Goal: Task Accomplishment & Management: Manage account settings

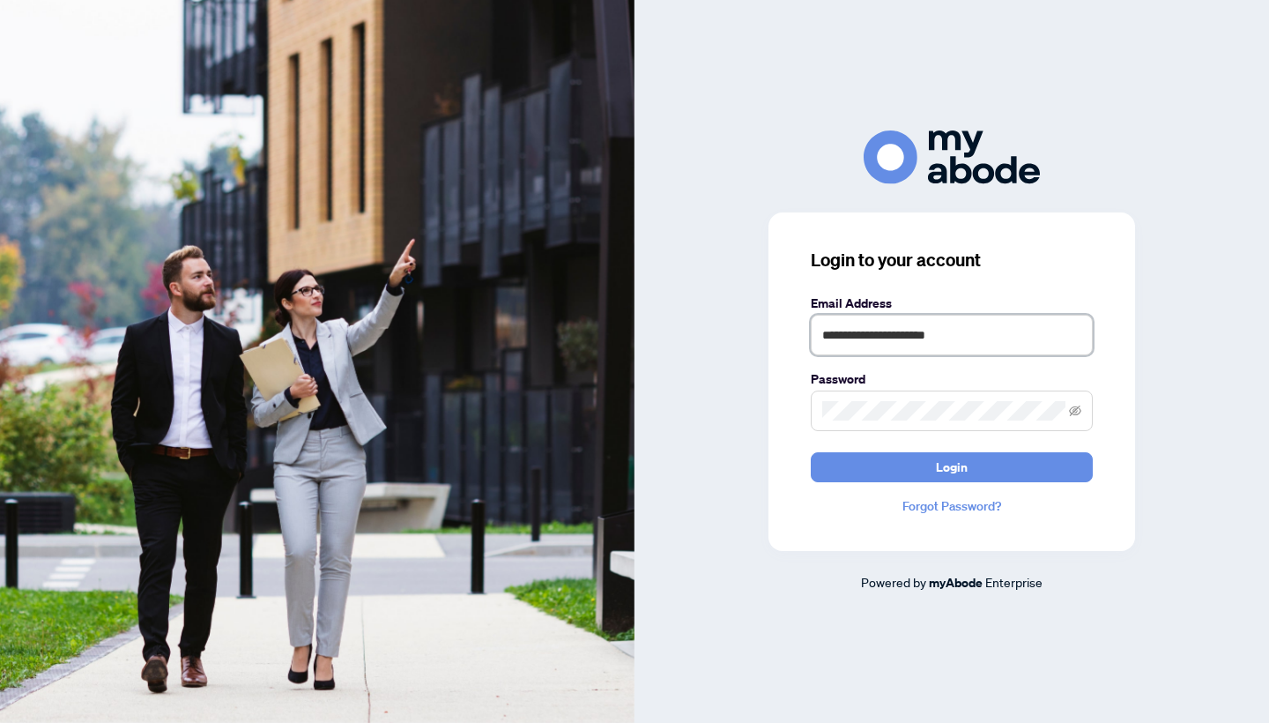
type input "**********"
click at [952, 466] on button "Login" at bounding box center [952, 467] width 282 height 30
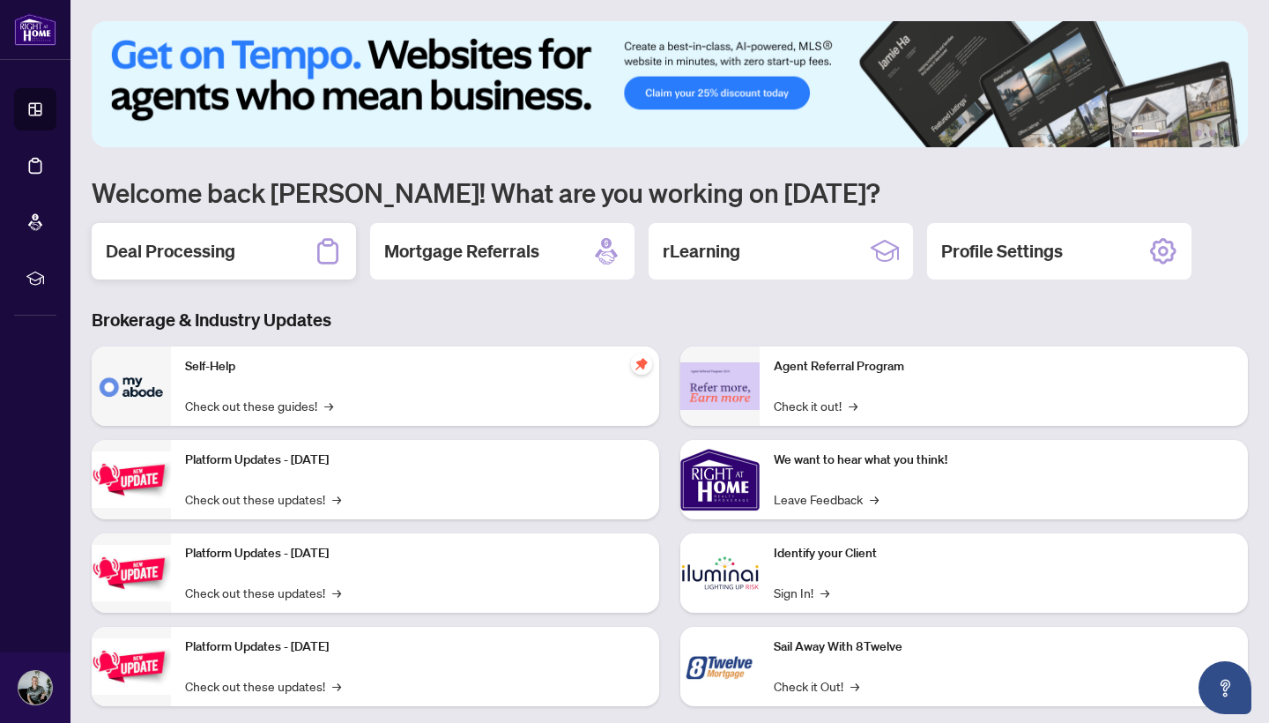
click at [243, 250] on div "Deal Processing" at bounding box center [224, 251] width 264 height 56
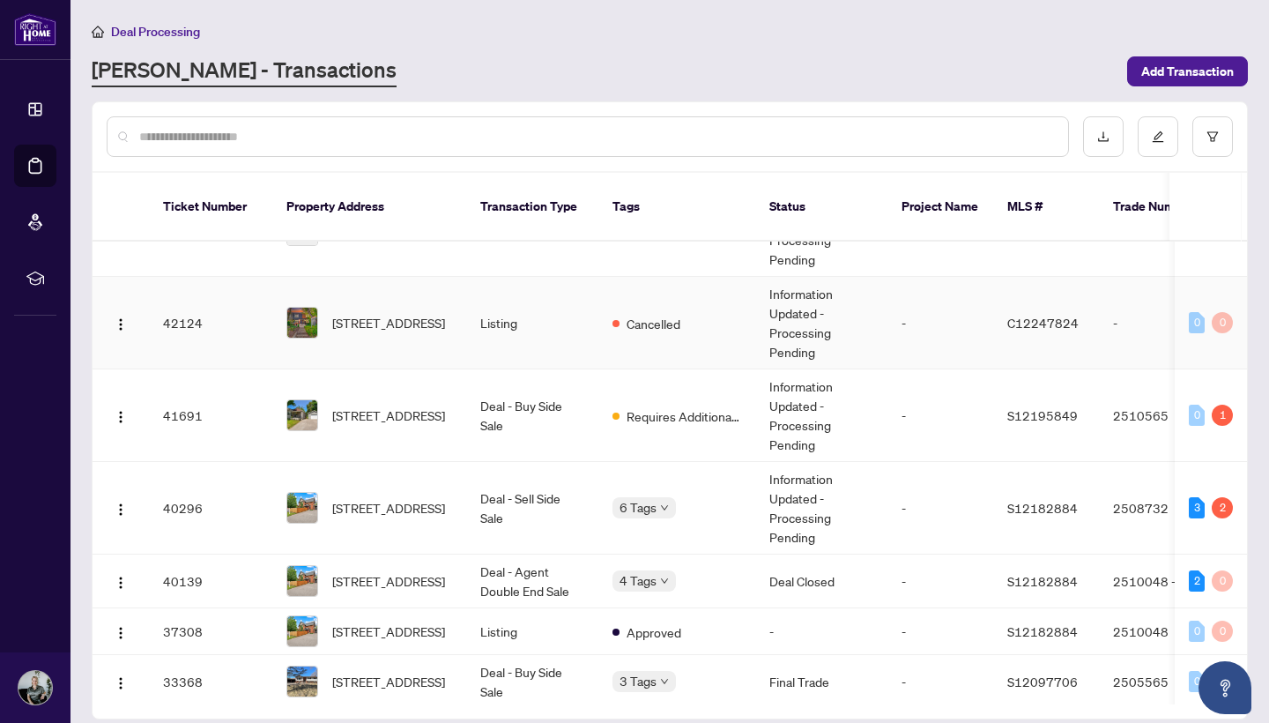
scroll to position [172, 0]
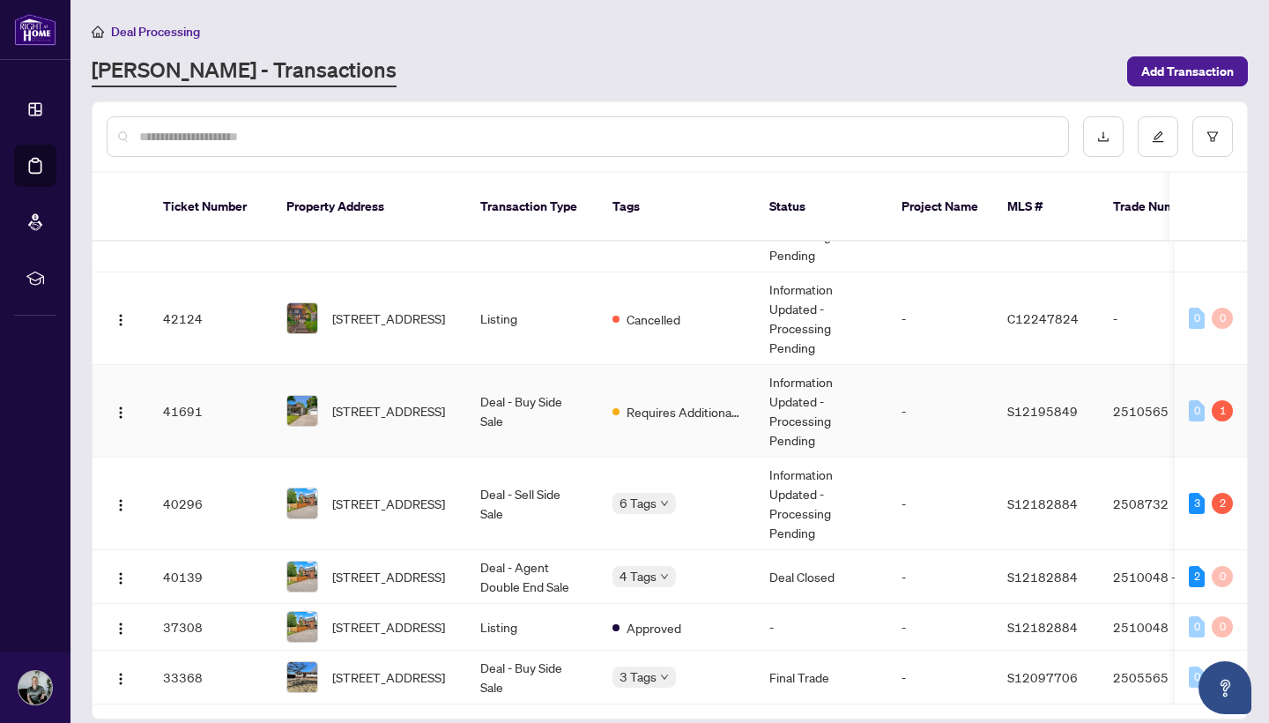
click at [1219, 400] on div "1" at bounding box center [1222, 410] width 21 height 21
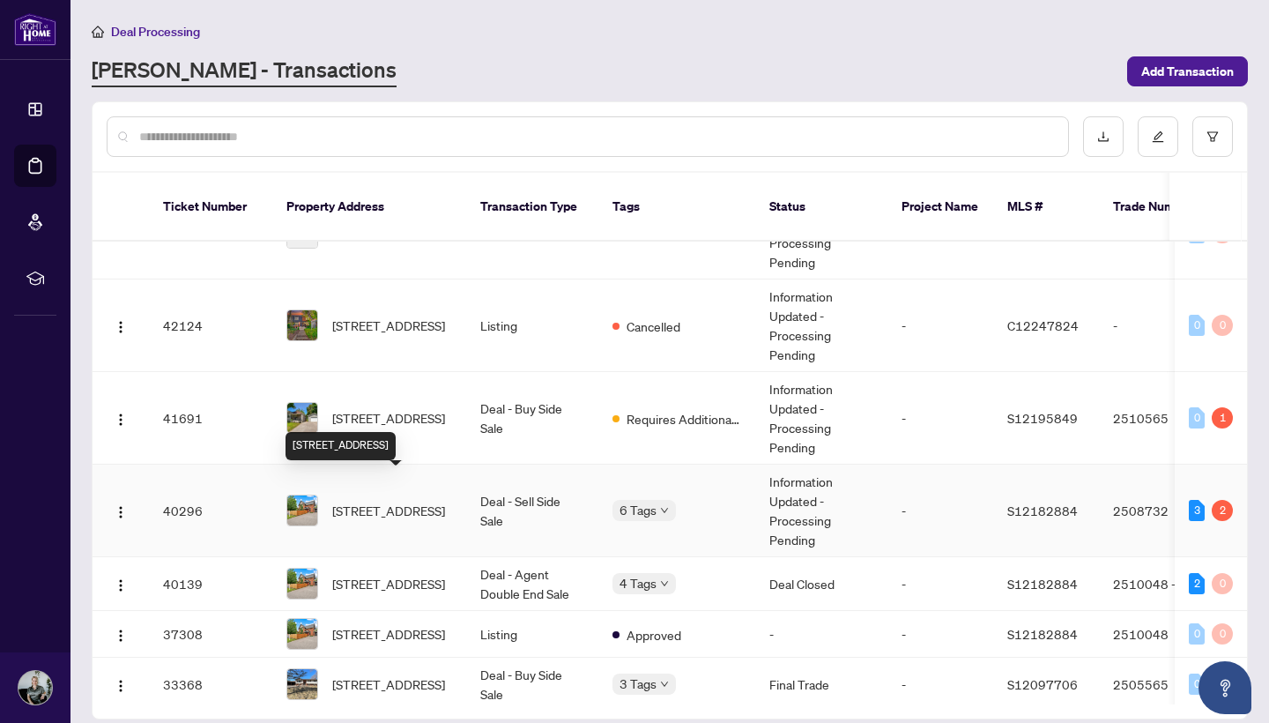
scroll to position [162, 0]
click at [347, 412] on span "[STREET_ADDRESS]" at bounding box center [388, 417] width 113 height 19
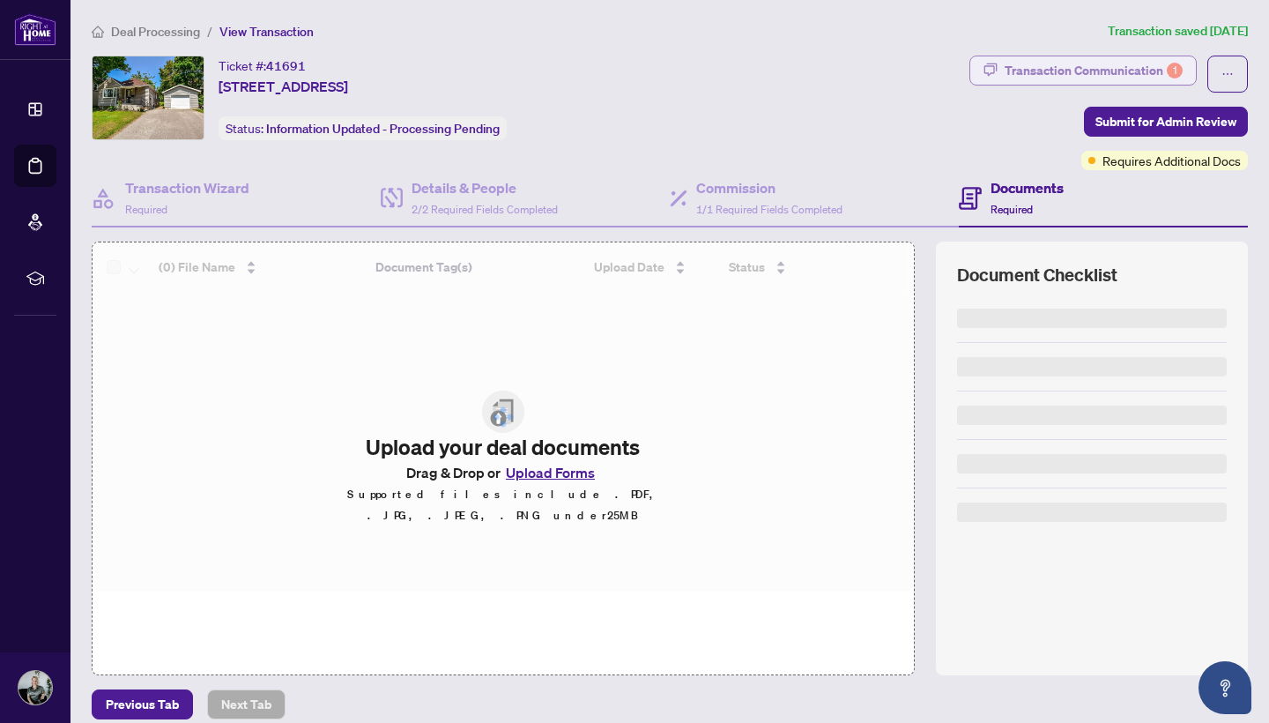
click at [1051, 68] on div "Transaction Communication 1" at bounding box center [1094, 70] width 178 height 28
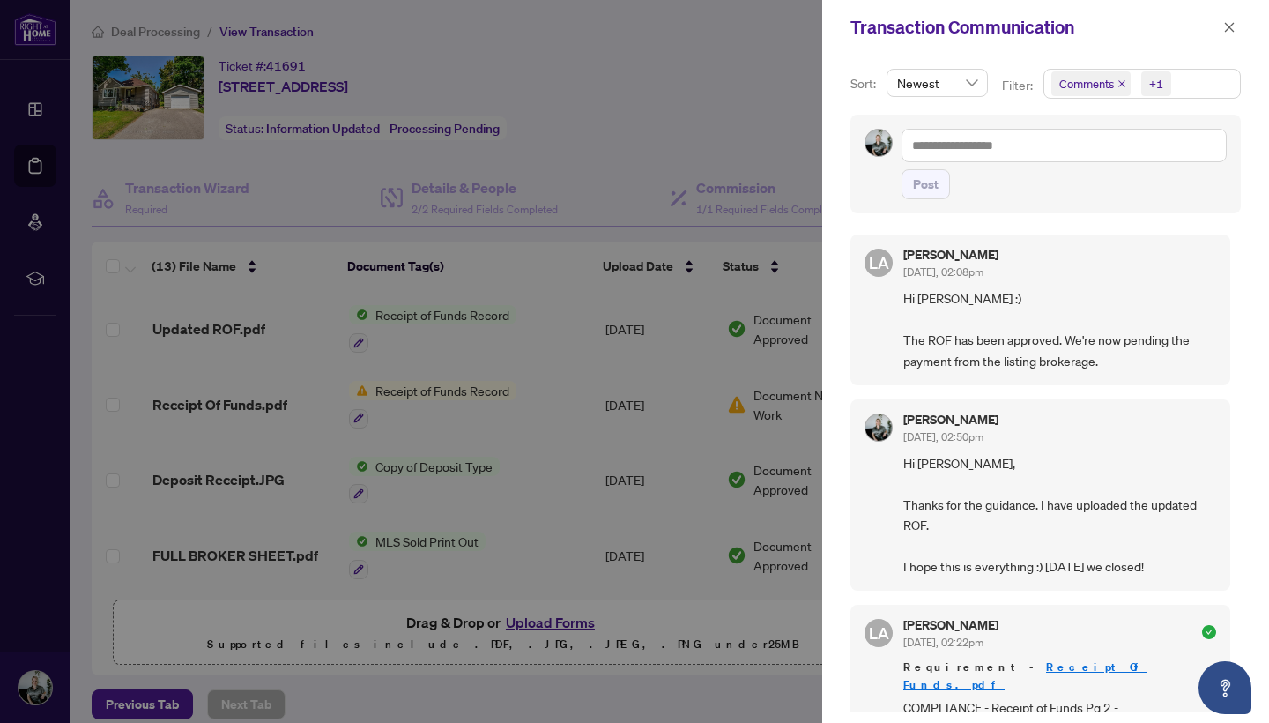
click at [1187, 79] on span "Comments +1" at bounding box center [1142, 84] width 196 height 28
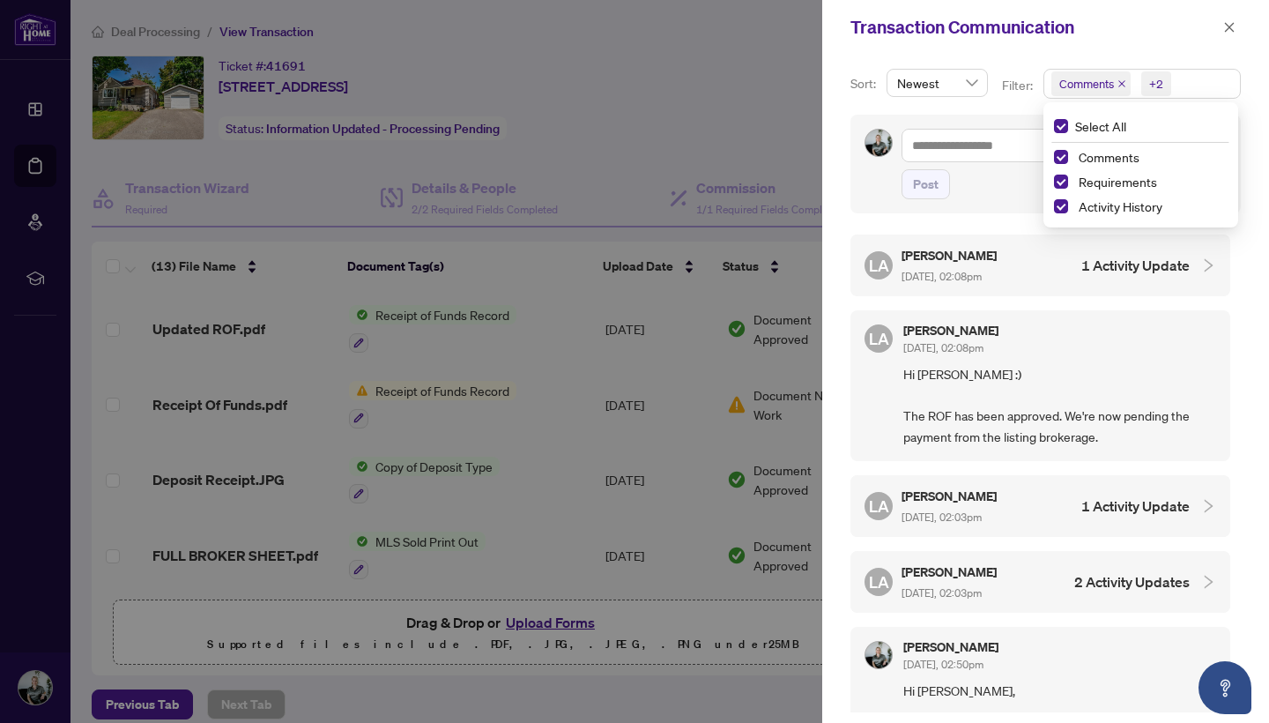
click at [1149, 268] on h4 "1 Activity Update" at bounding box center [1135, 265] width 108 height 21
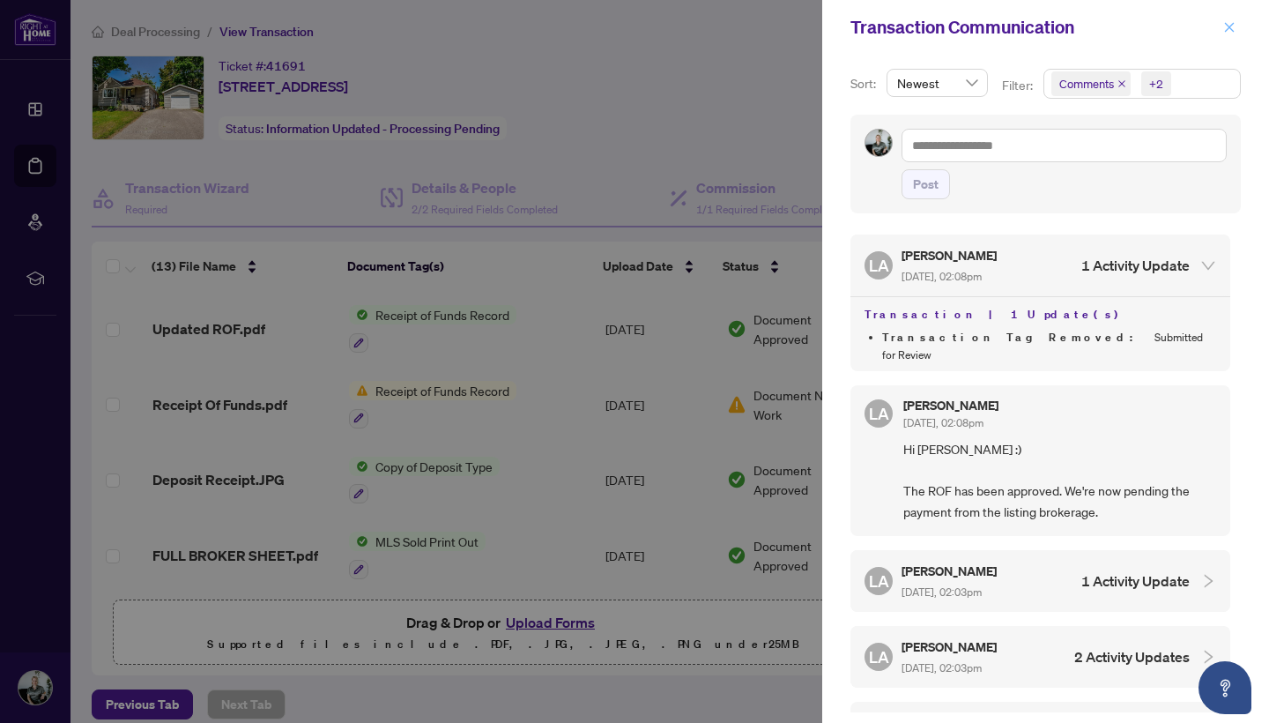
click at [1228, 28] on icon "close" at bounding box center [1229, 27] width 12 height 12
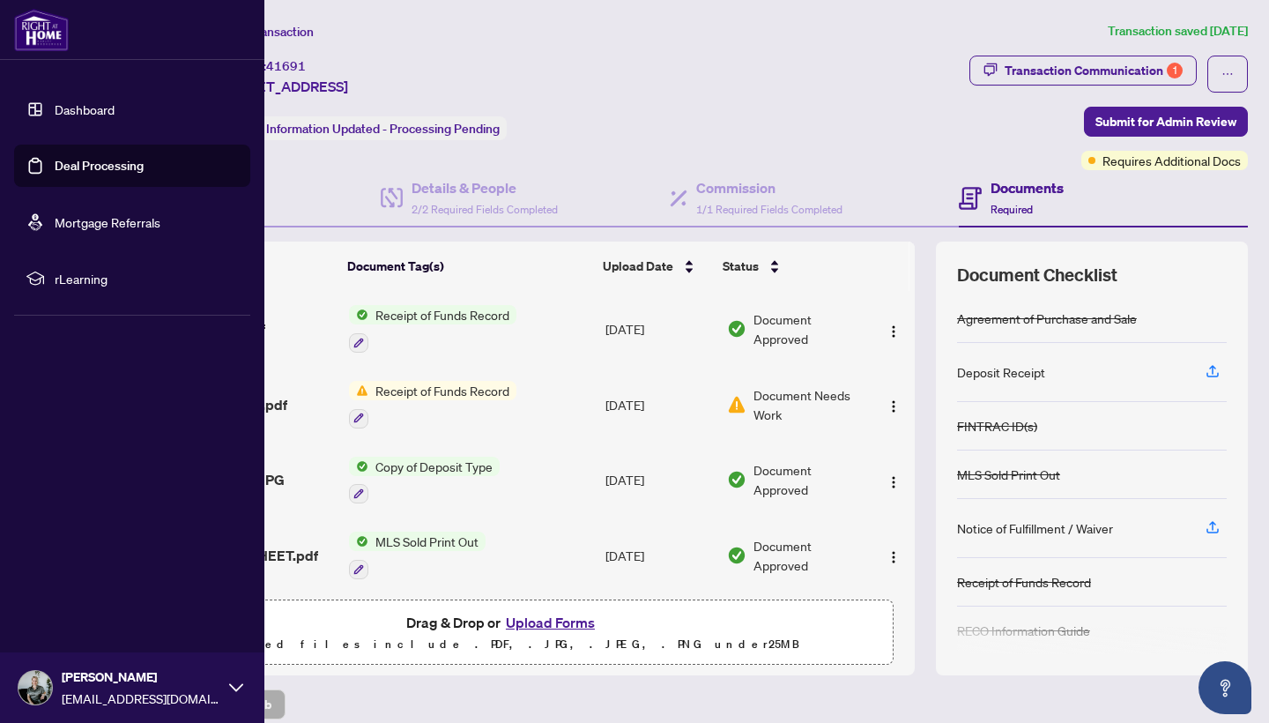
click at [69, 116] on link "Dashboard" at bounding box center [85, 109] width 60 height 16
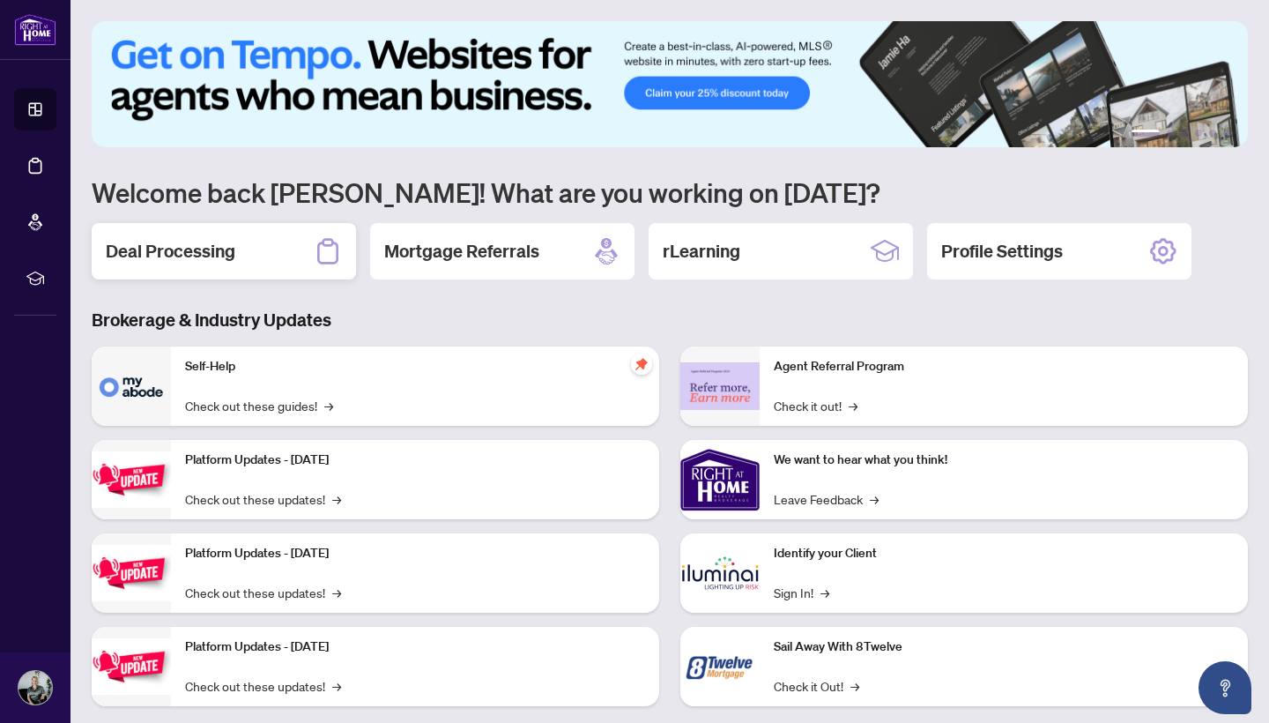
click at [189, 259] on h2 "Deal Processing" at bounding box center [171, 251] width 130 height 25
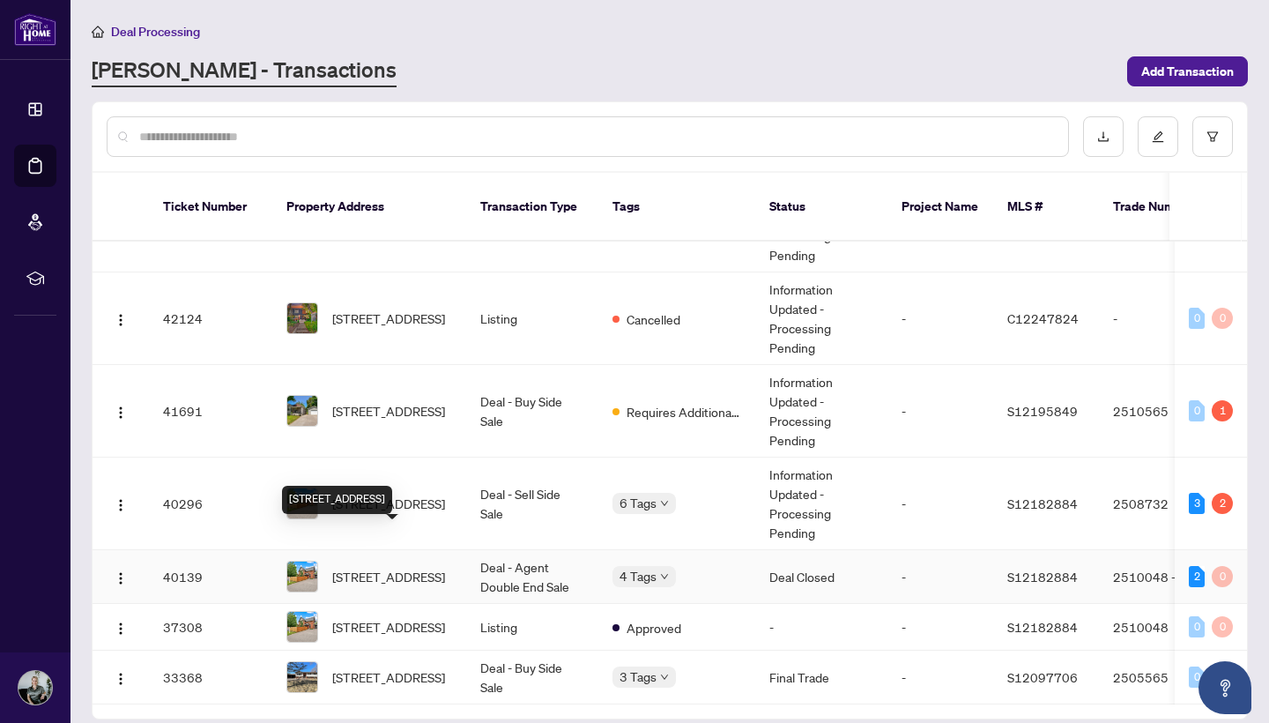
scroll to position [182, 0]
click at [391, 567] on span "[STREET_ADDRESS]" at bounding box center [388, 576] width 113 height 19
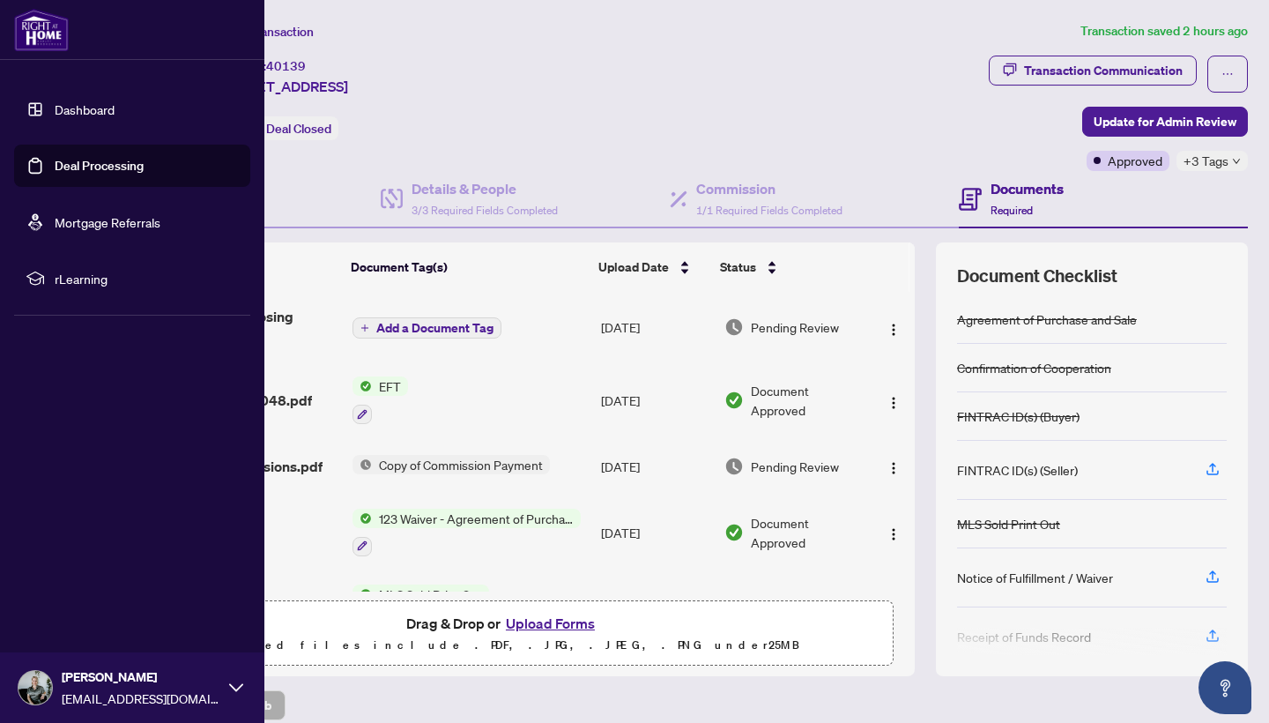
click at [76, 116] on link "Dashboard" at bounding box center [85, 109] width 60 height 16
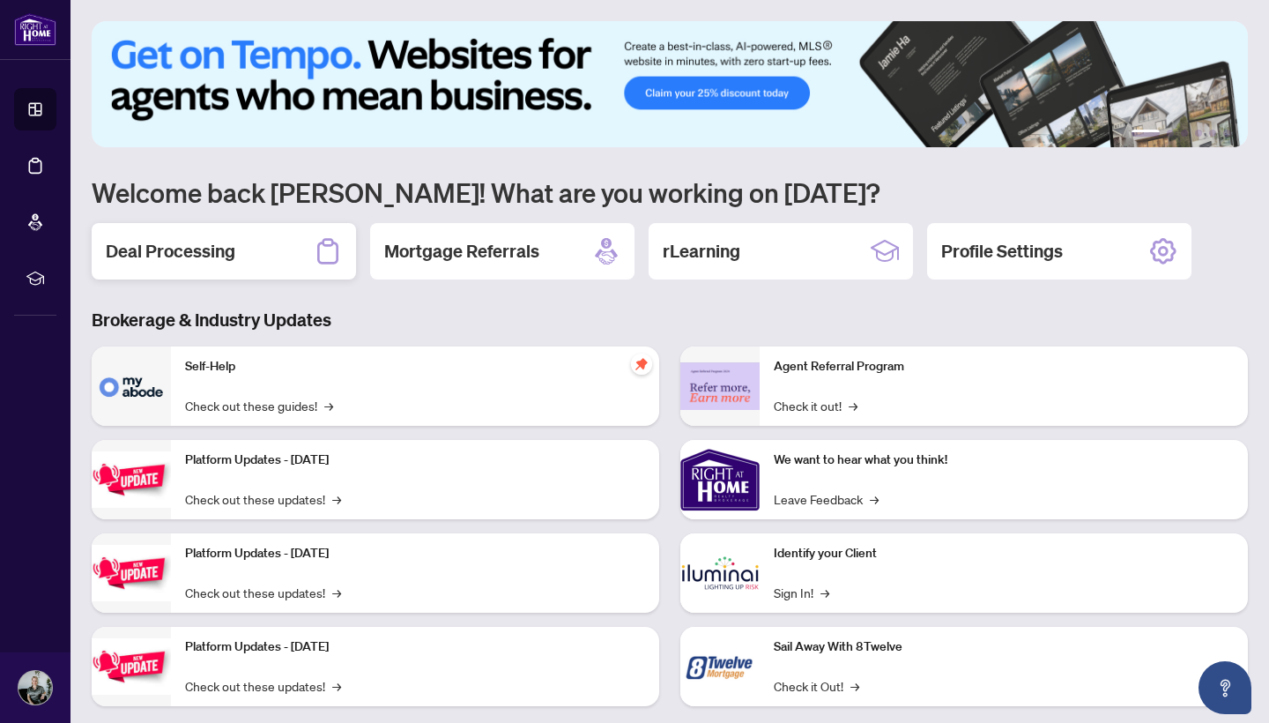
click at [220, 241] on h2 "Deal Processing" at bounding box center [171, 251] width 130 height 25
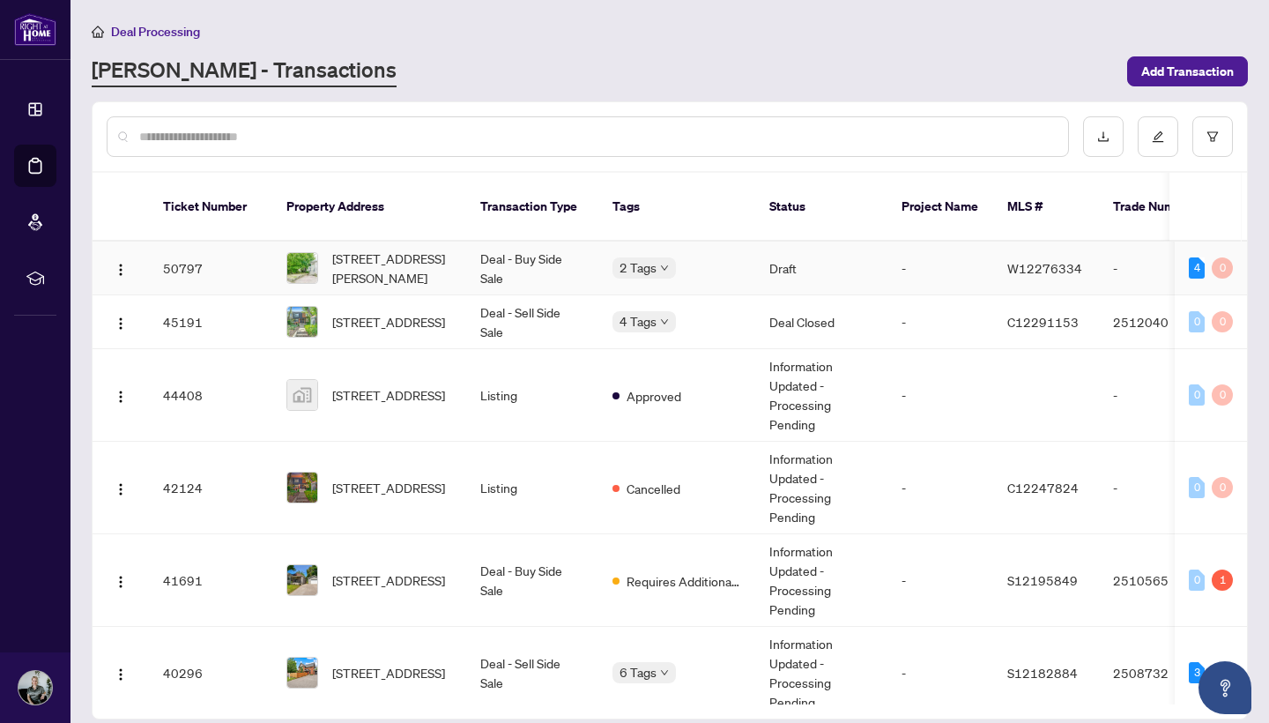
click at [842, 256] on td "Draft" at bounding box center [821, 268] width 132 height 54
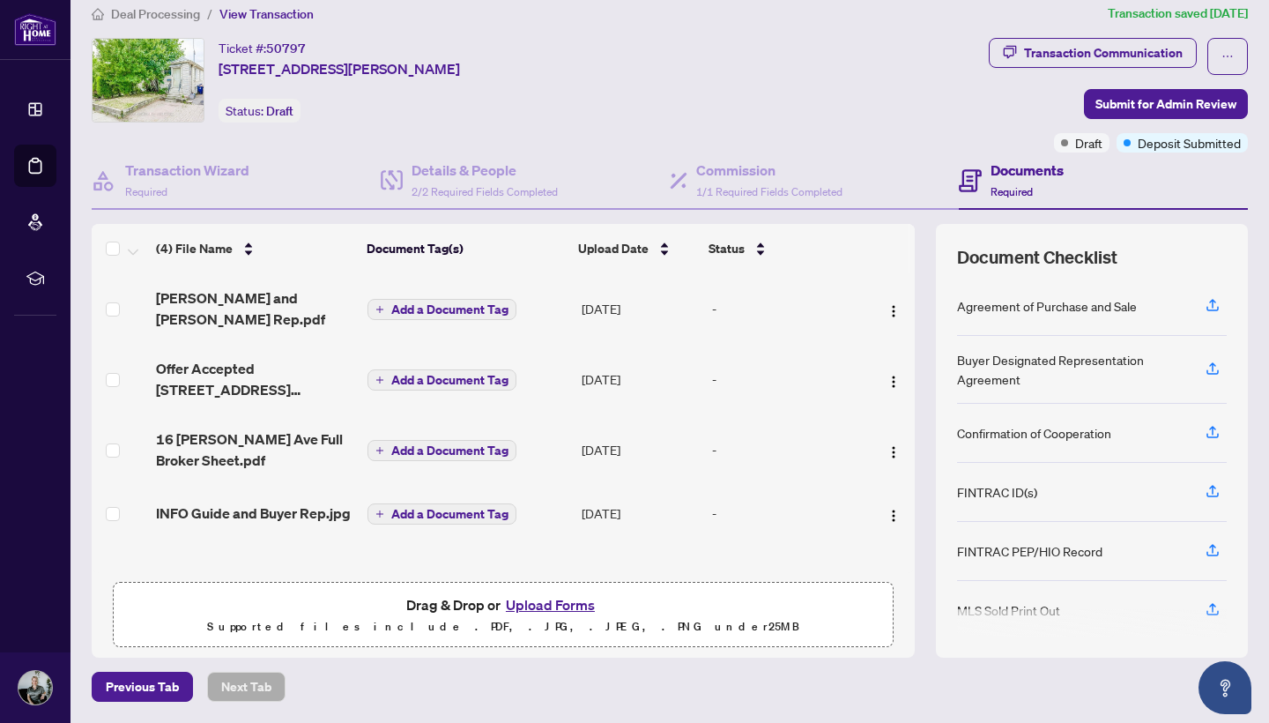
scroll to position [17, 0]
click at [552, 609] on button "Upload Forms" at bounding box center [551, 605] width 100 height 23
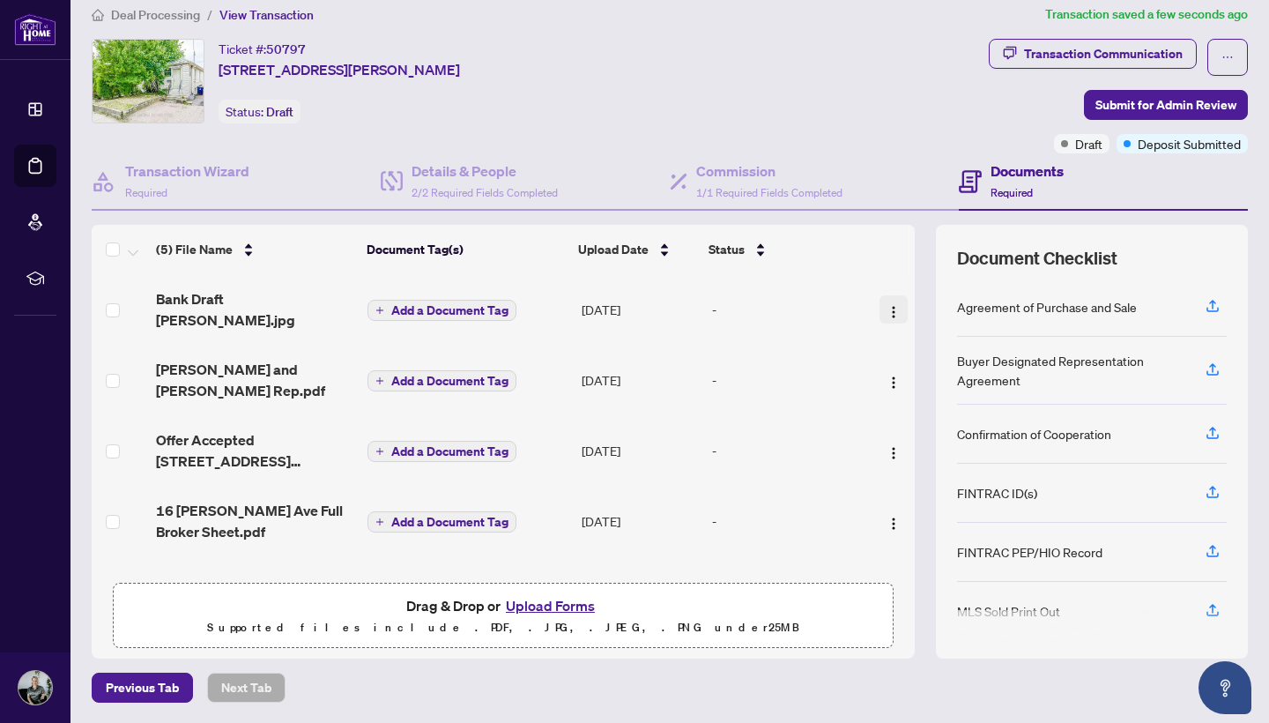
click at [892, 305] on img "button" at bounding box center [894, 312] width 14 height 14
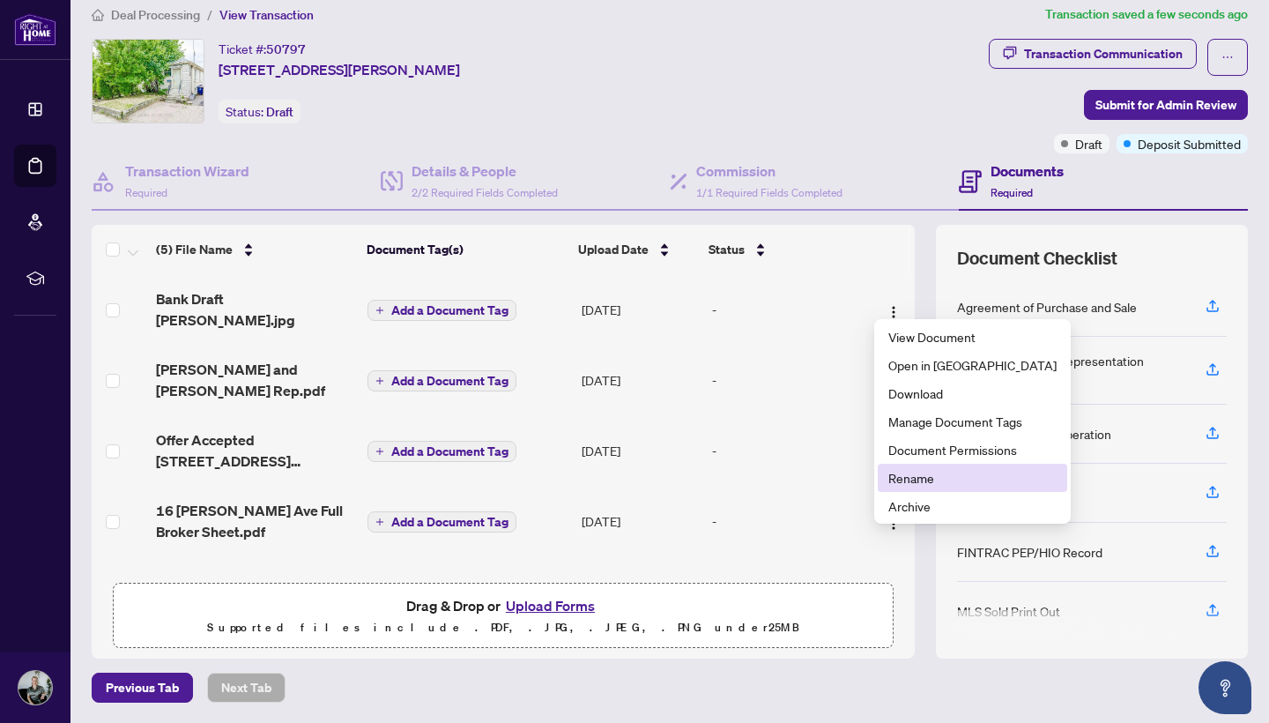
click at [924, 471] on span "Rename" at bounding box center [972, 477] width 168 height 19
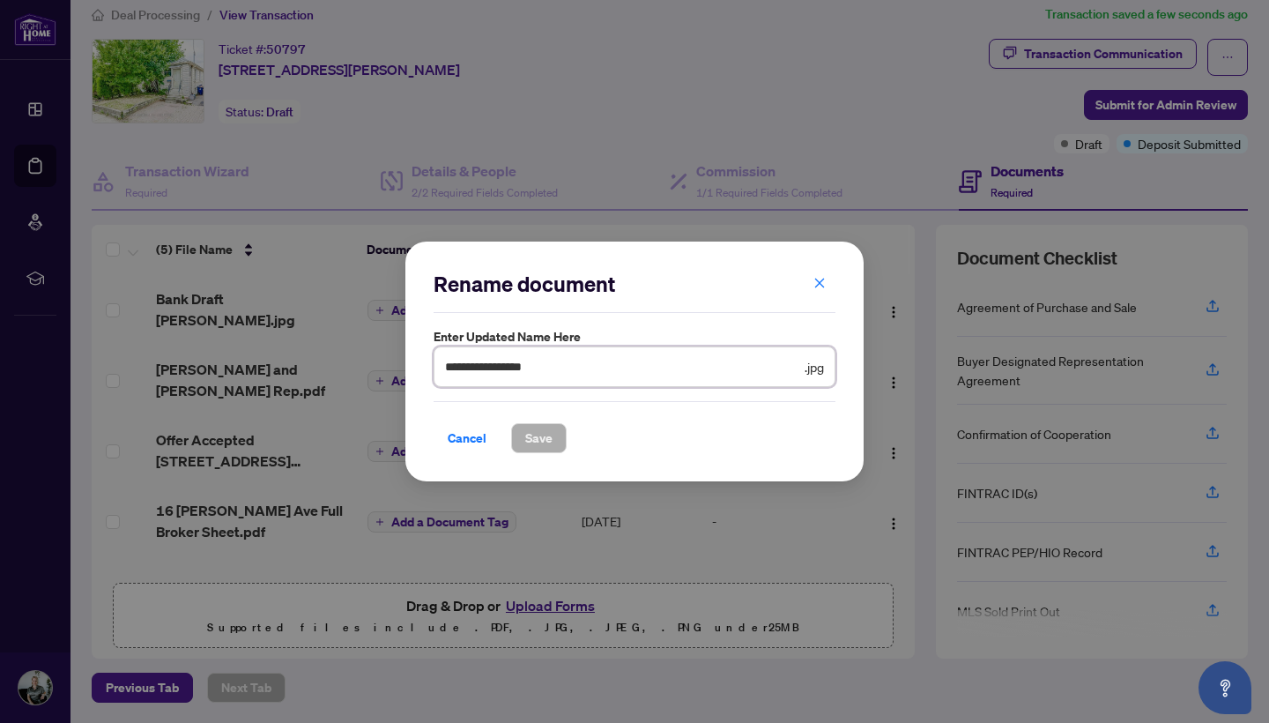
click at [542, 368] on input "**********" at bounding box center [623, 366] width 356 height 19
type input "**********"
click at [553, 394] on div "**********" at bounding box center [635, 361] width 402 height 183
click at [545, 433] on span "Save" at bounding box center [538, 438] width 27 height 28
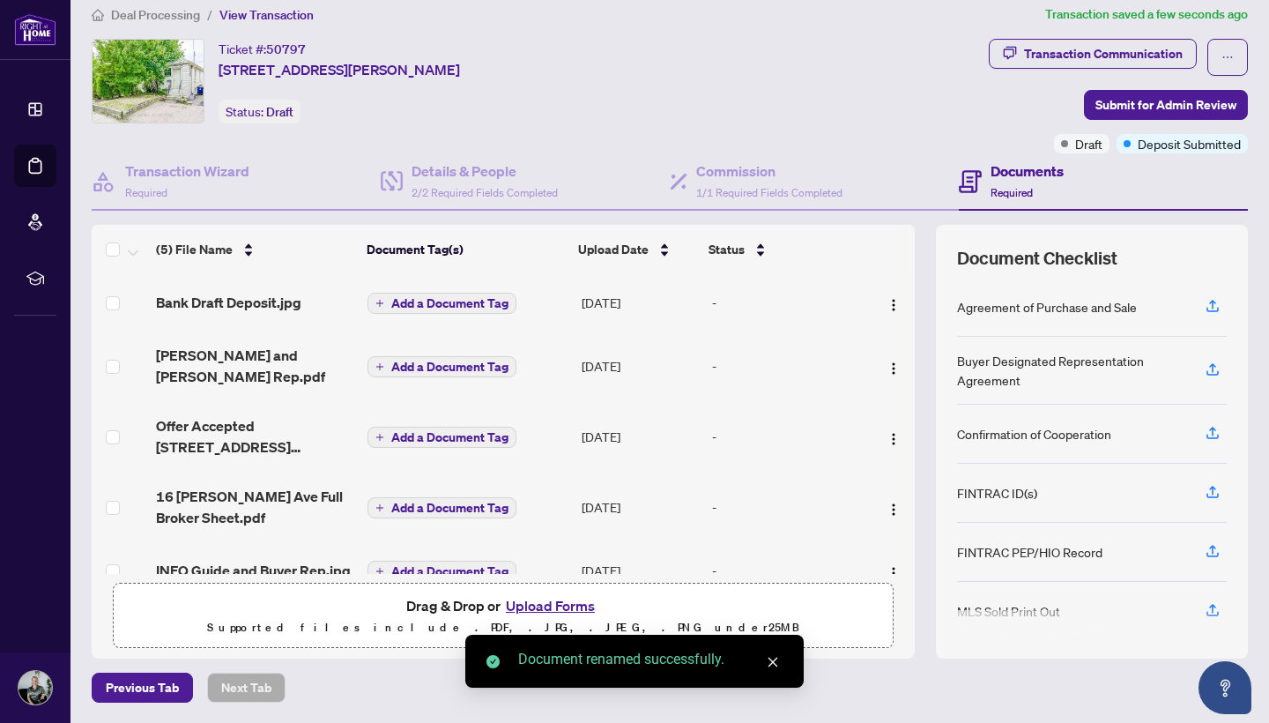
click at [529, 606] on button "Upload Forms" at bounding box center [551, 605] width 100 height 23
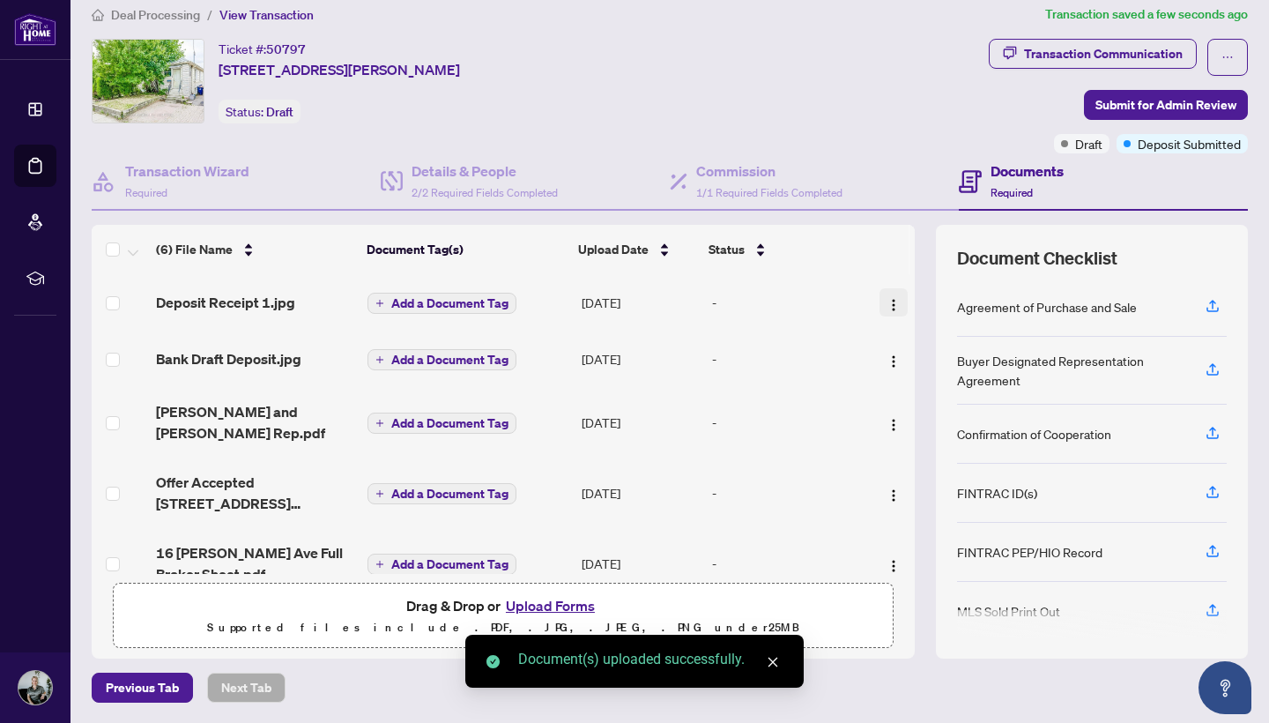
click at [888, 308] on img "button" at bounding box center [894, 305] width 14 height 14
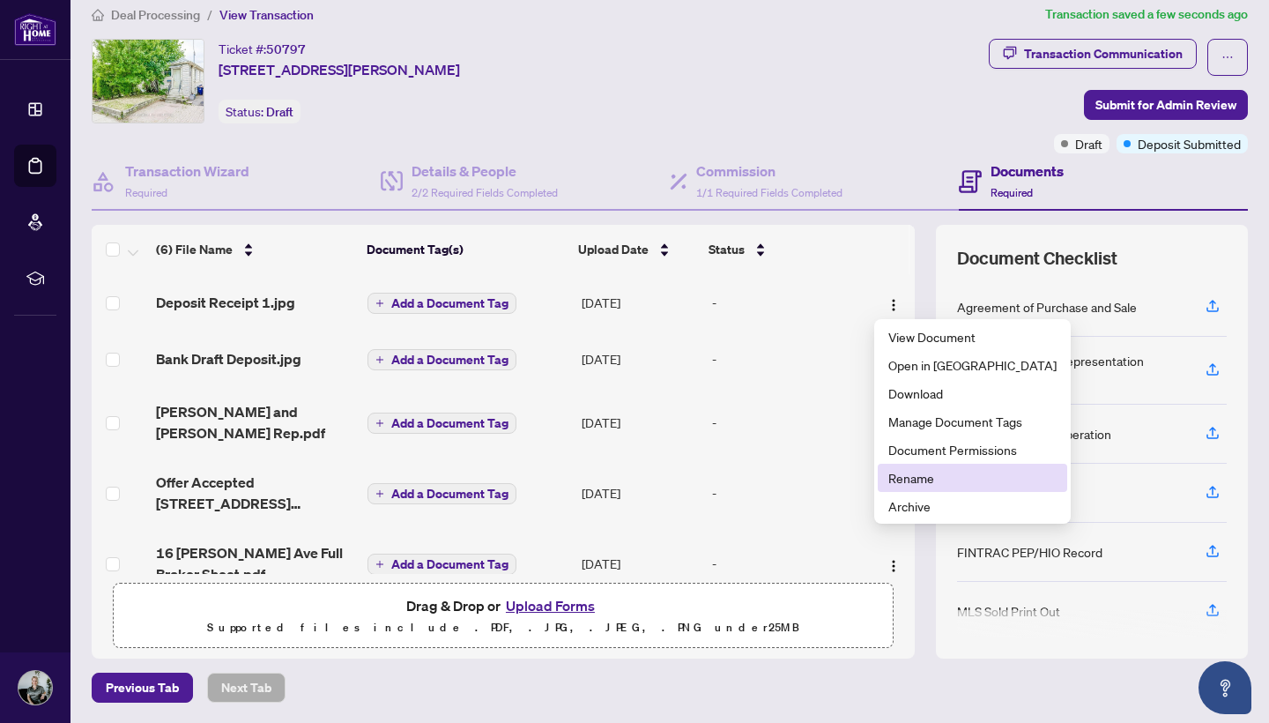
click at [914, 479] on span "Rename" at bounding box center [972, 477] width 168 height 19
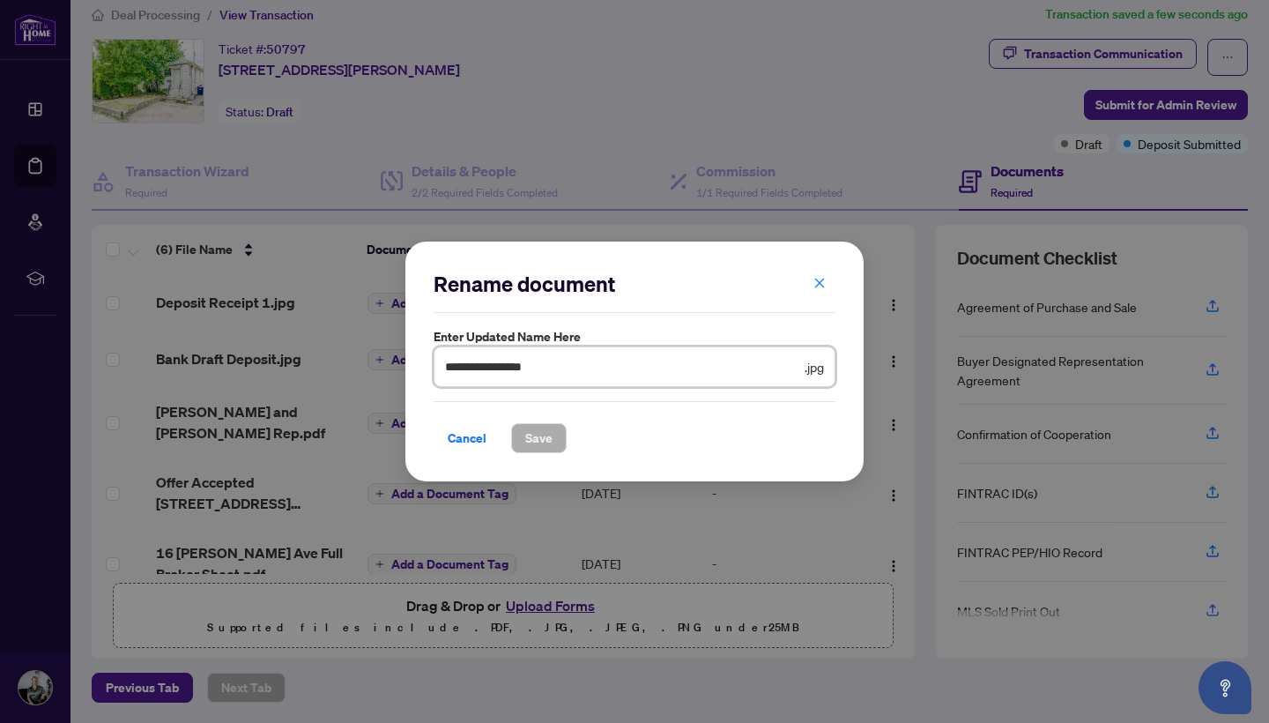
click at [546, 372] on input "**********" at bounding box center [623, 366] width 356 height 19
type input "**********"
click at [547, 442] on span "Save" at bounding box center [538, 438] width 27 height 28
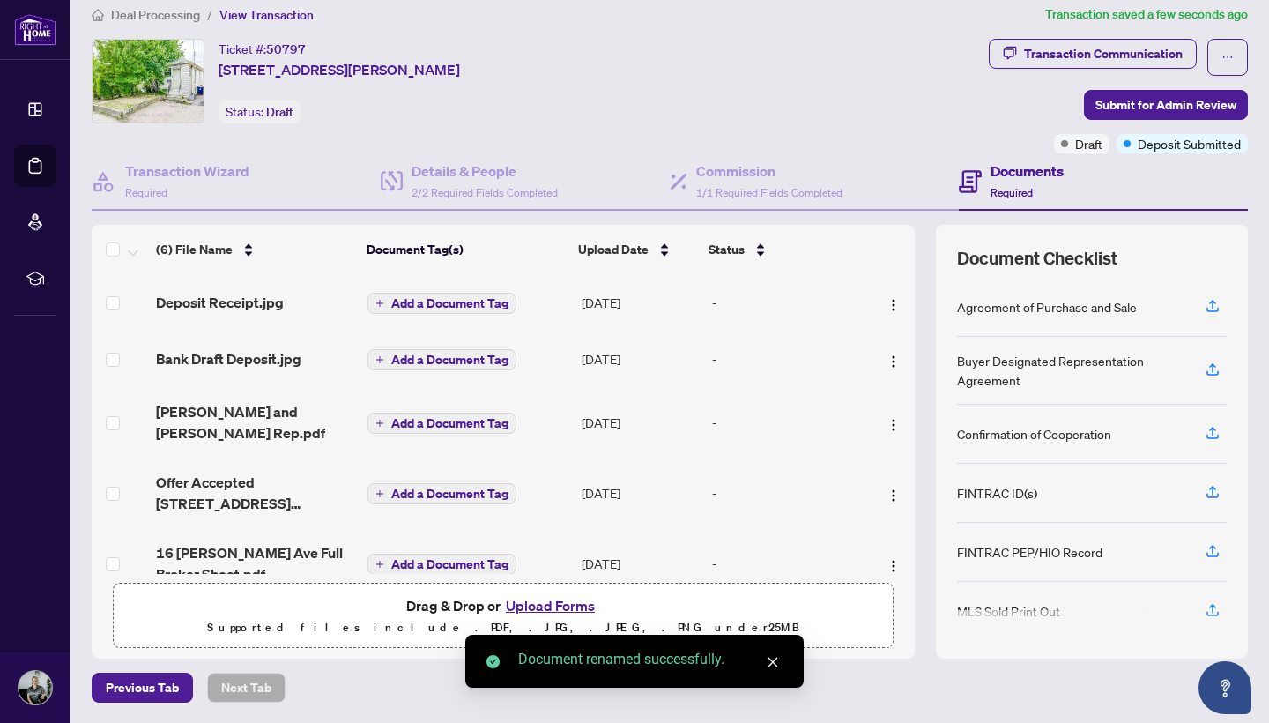
click at [568, 612] on button "Upload Forms" at bounding box center [551, 605] width 100 height 23
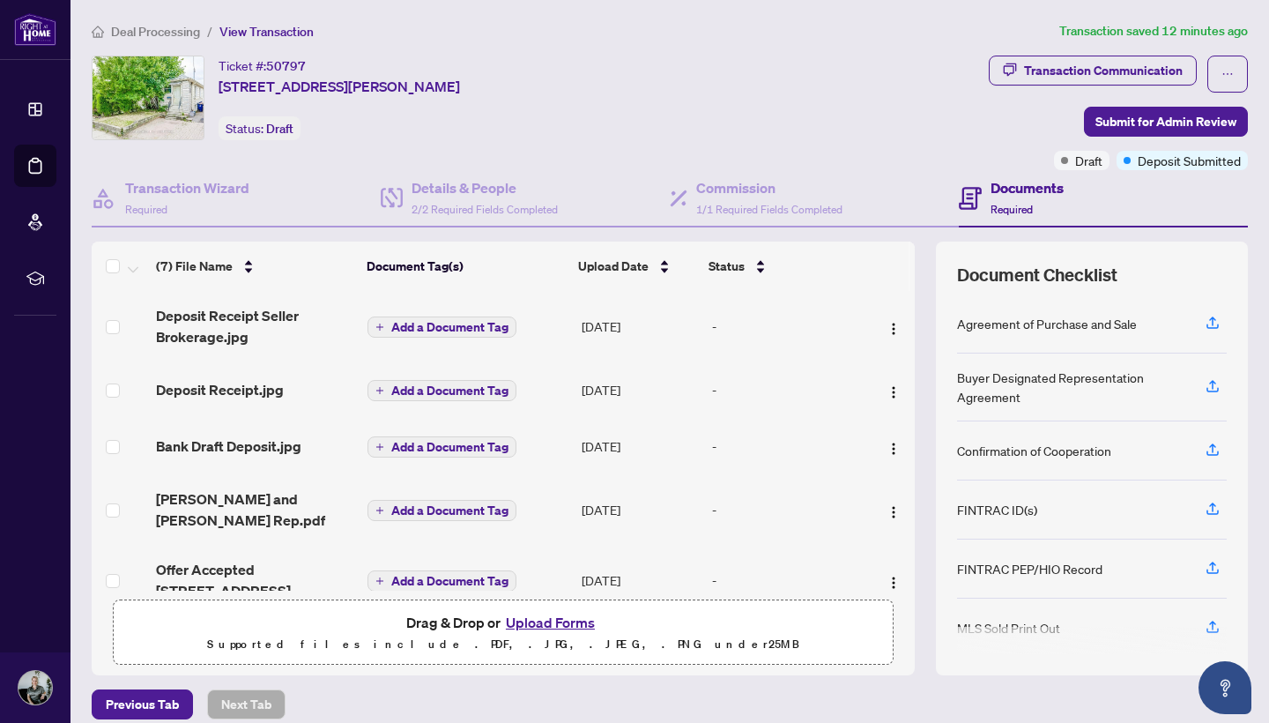
scroll to position [0, 0]
click at [553, 624] on button "Upload Forms" at bounding box center [551, 622] width 100 height 23
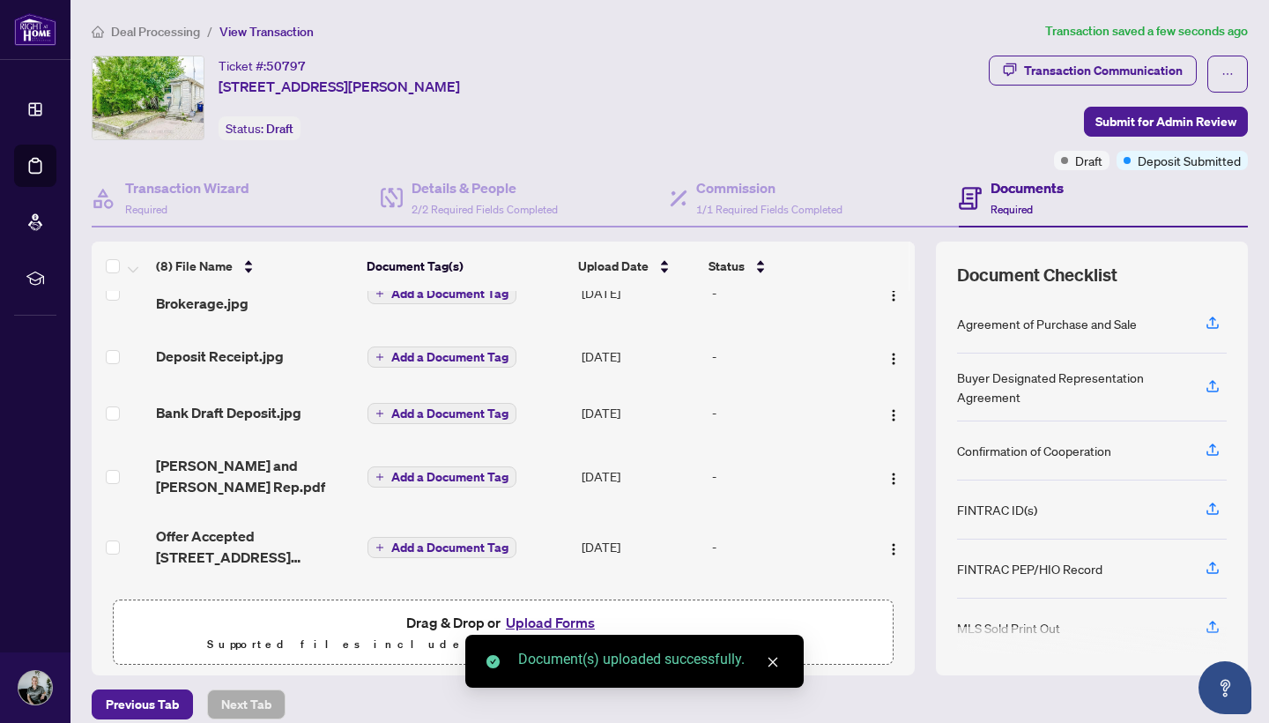
scroll to position [93, 0]
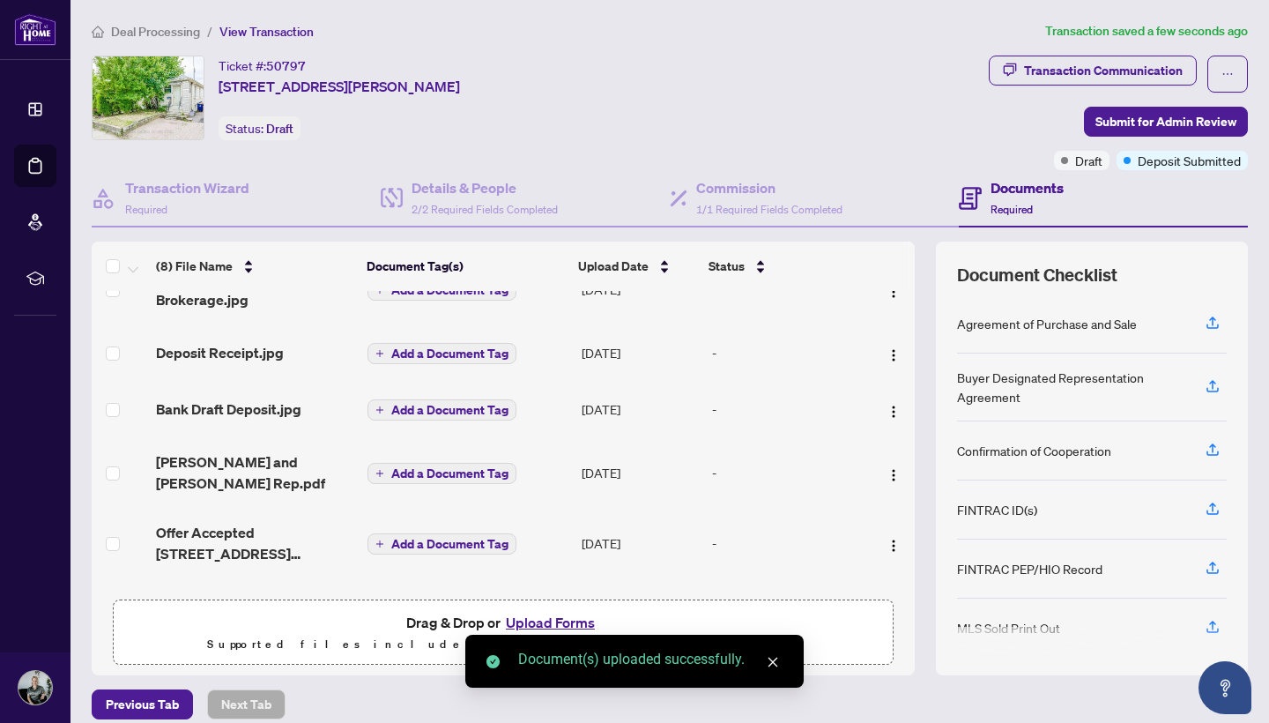
click at [774, 657] on icon "close" at bounding box center [773, 662] width 12 height 12
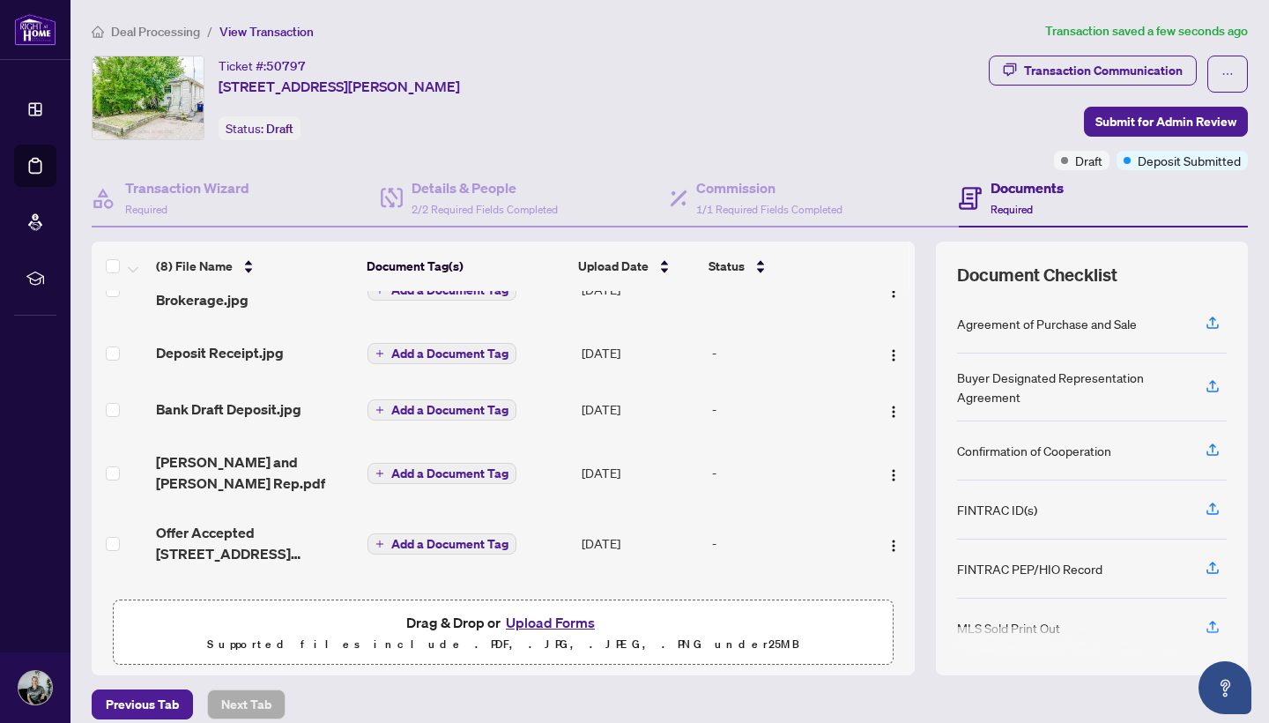
scroll to position [0, 0]
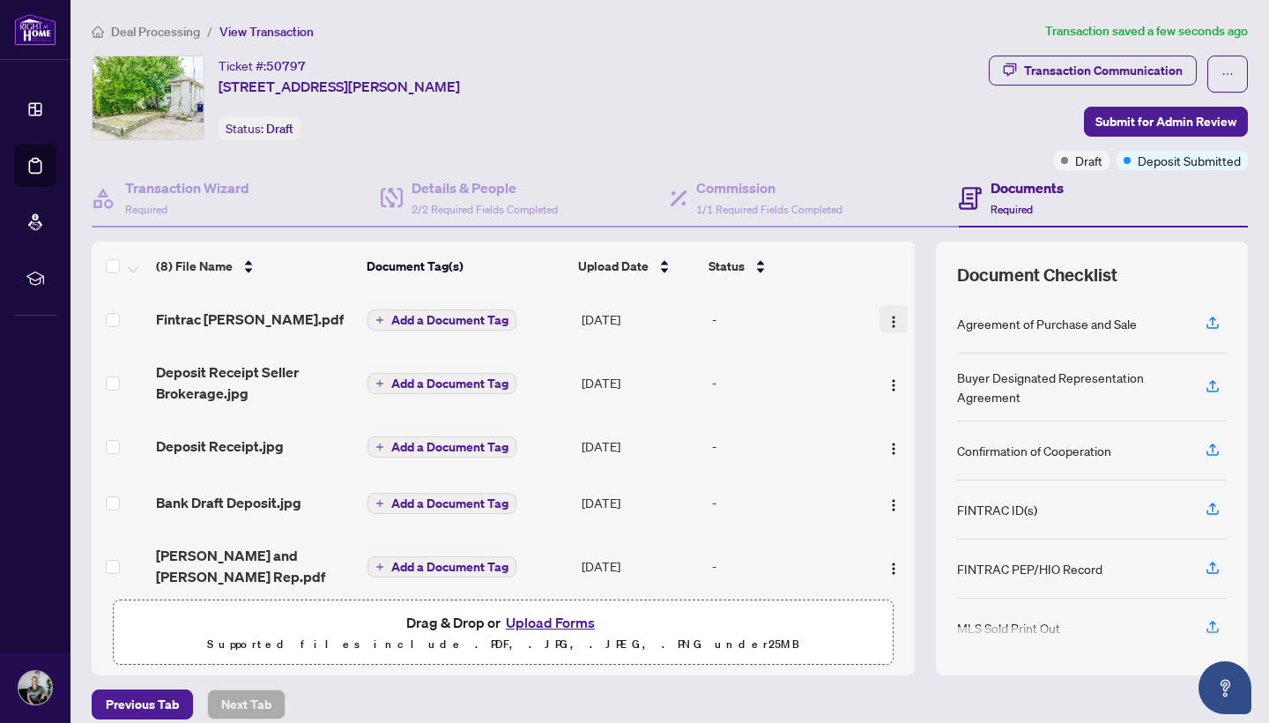
click at [888, 324] on img "button" at bounding box center [894, 322] width 14 height 14
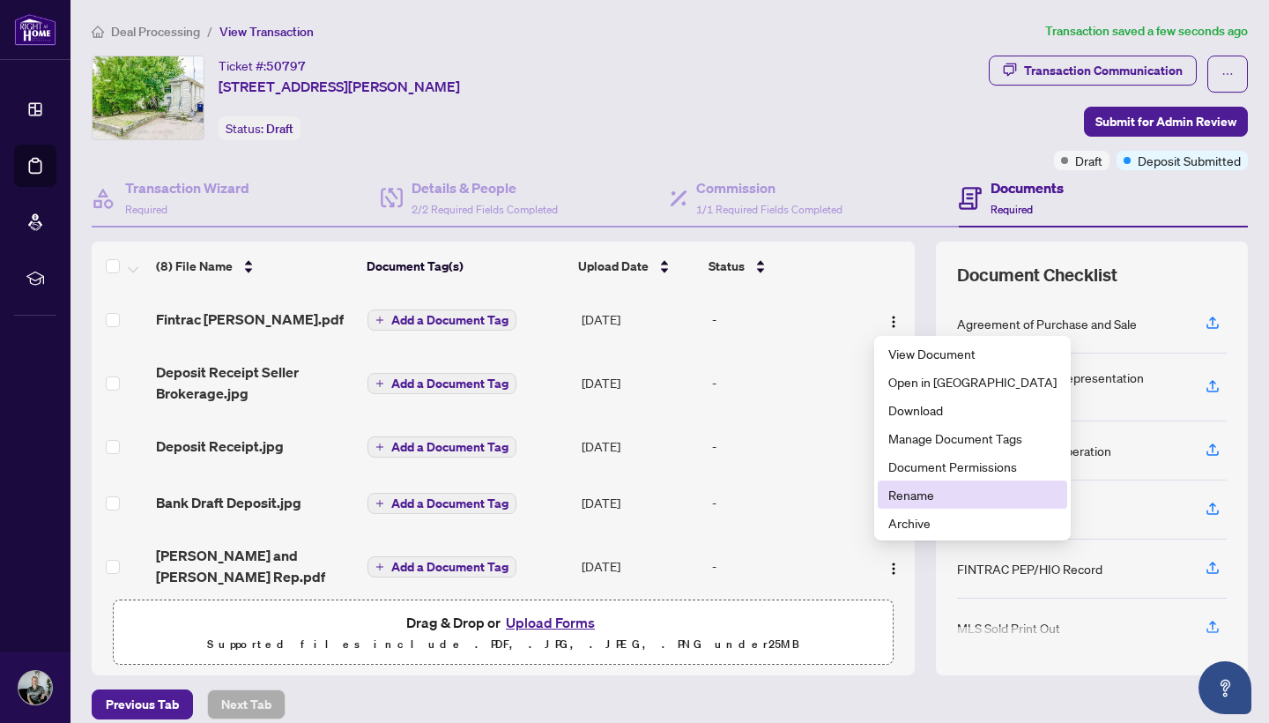
click at [927, 498] on span "Rename" at bounding box center [972, 494] width 168 height 19
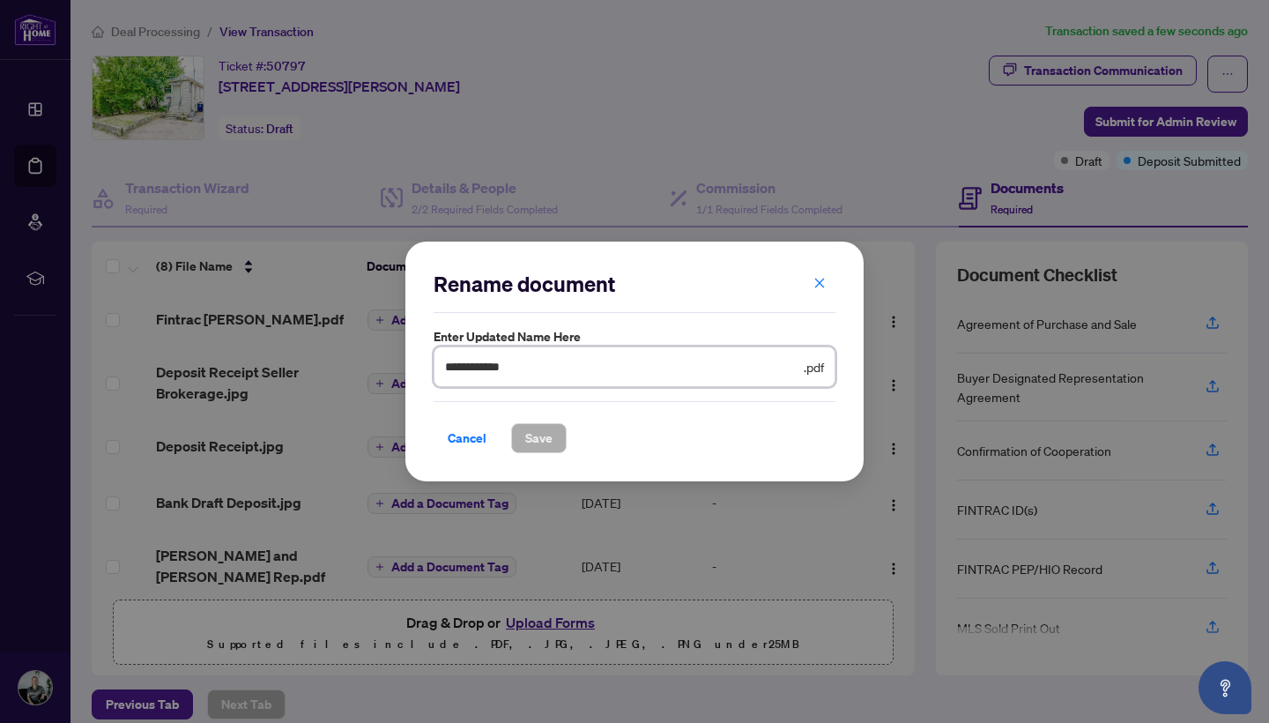
drag, startPoint x: 572, startPoint y: 366, endPoint x: 374, endPoint y: 368, distance: 198.3
click at [374, 368] on div "**********" at bounding box center [634, 361] width 1269 height 723
type input "*********"
click at [547, 448] on span "Save" at bounding box center [538, 438] width 27 height 28
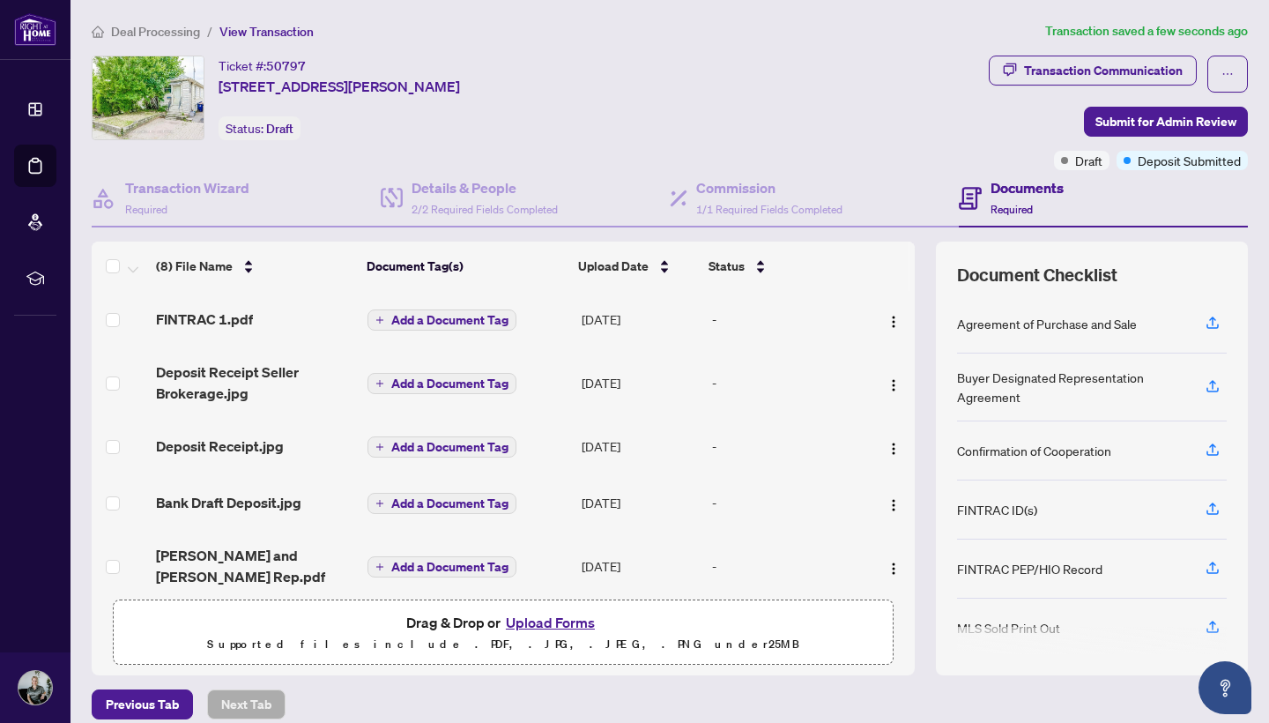
click at [532, 620] on button "Upload Forms" at bounding box center [551, 622] width 100 height 23
